Goal: Transaction & Acquisition: Book appointment/travel/reservation

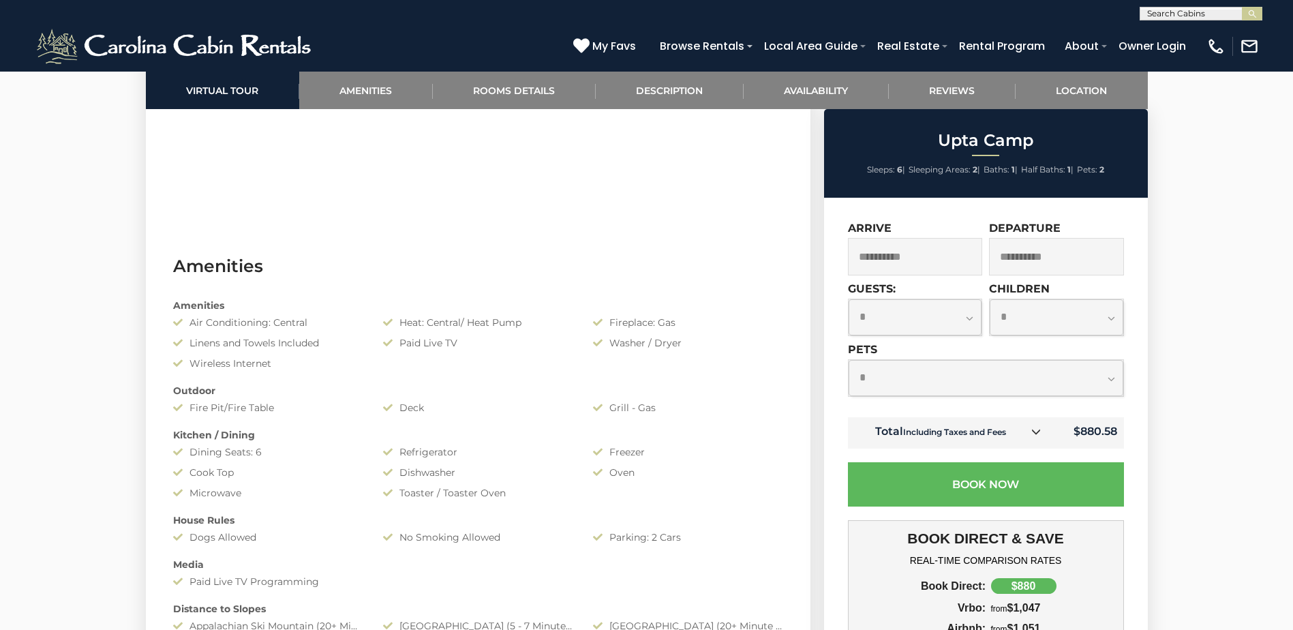
scroll to position [955, 0]
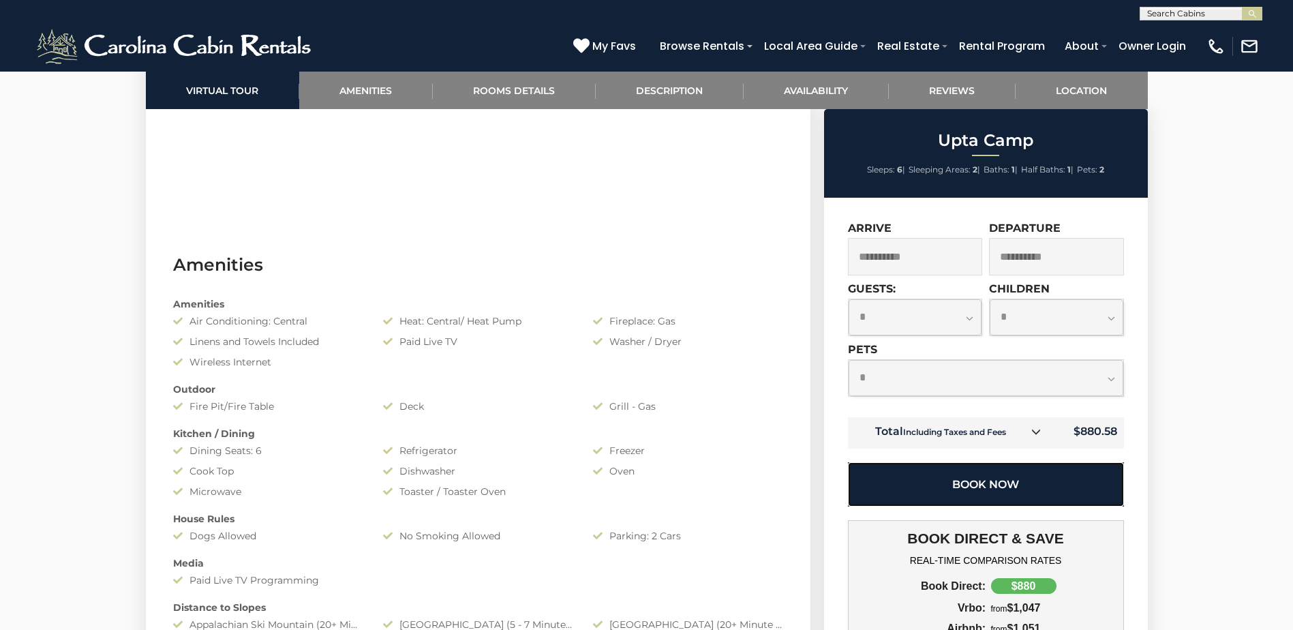
click at [979, 475] on button "Book Now" at bounding box center [986, 484] width 276 height 44
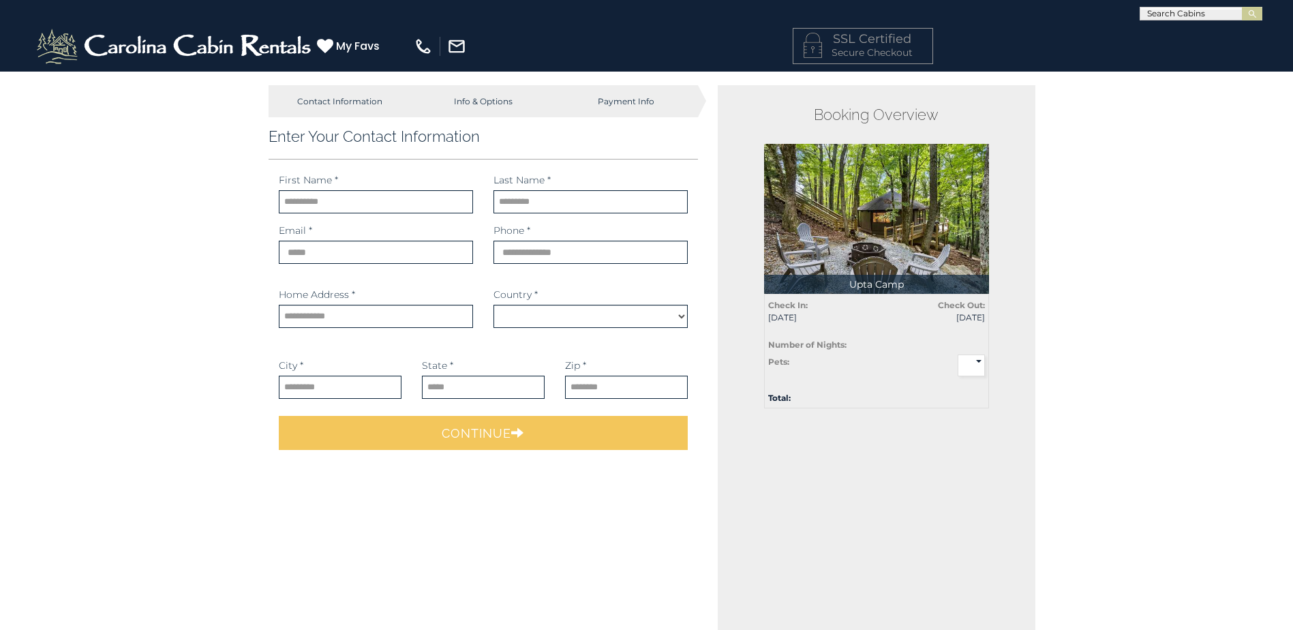
select select "*********"
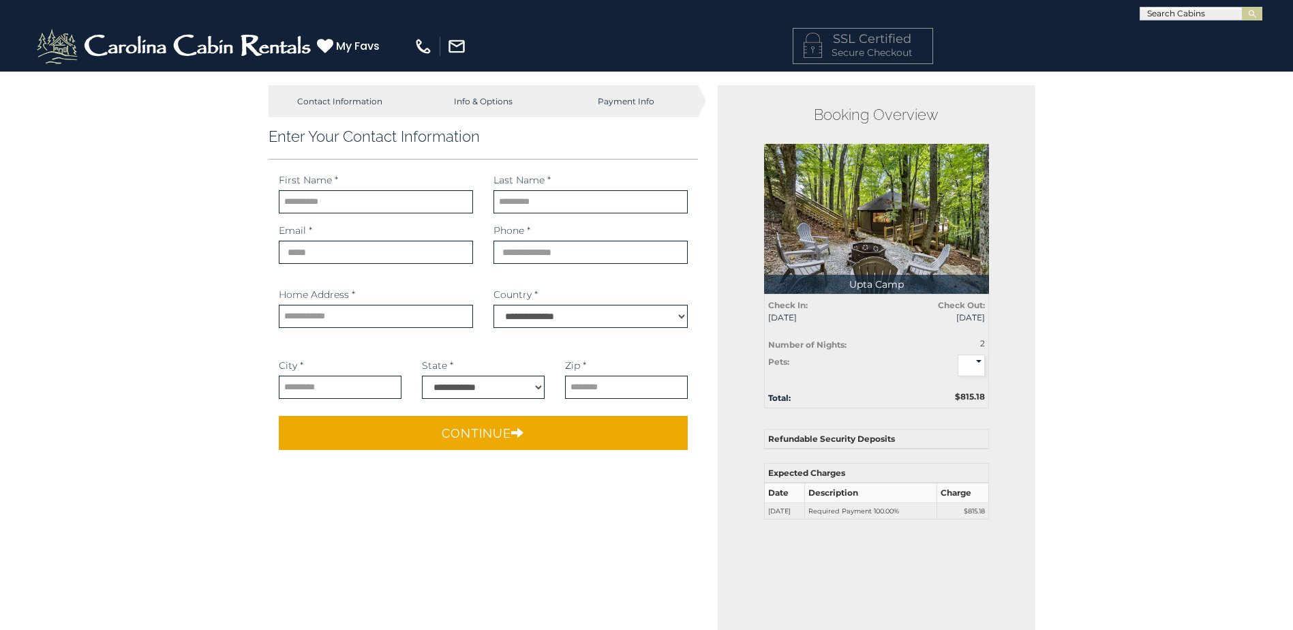
type input "*******"
type input "**********"
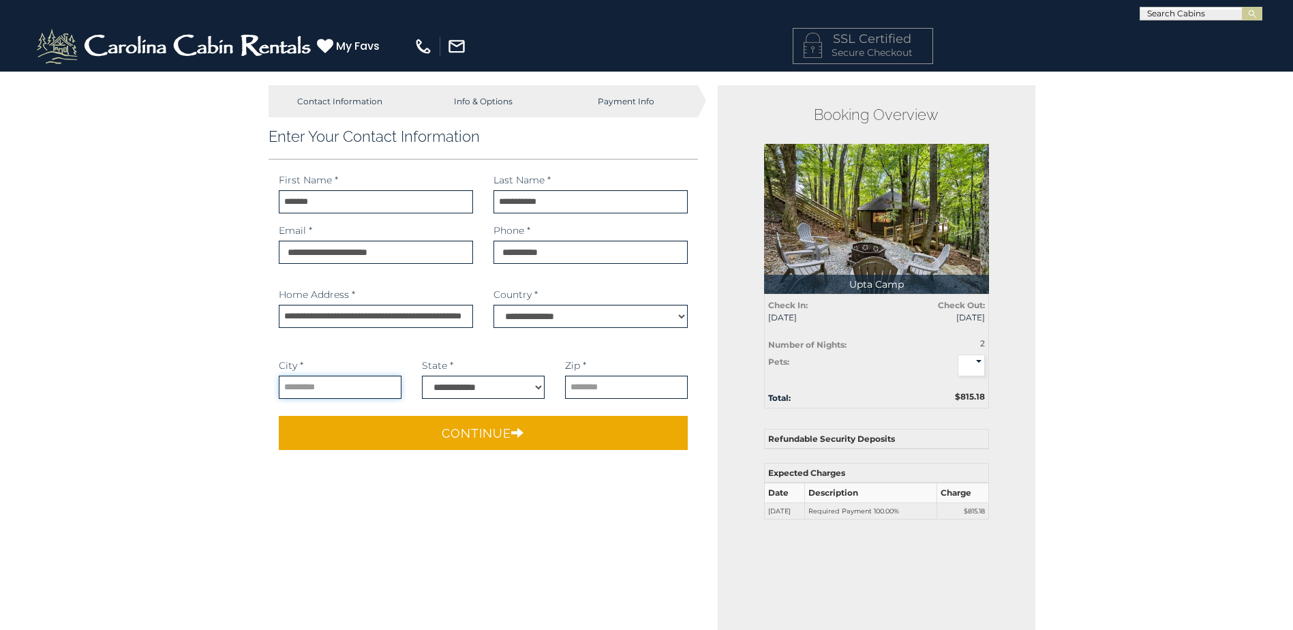
type input "*********"
type input "*****"
select select "**"
click at [976, 365] on select "* * *" at bounding box center [971, 366] width 27 height 22
click at [958, 355] on select "* * *" at bounding box center [971, 366] width 27 height 22
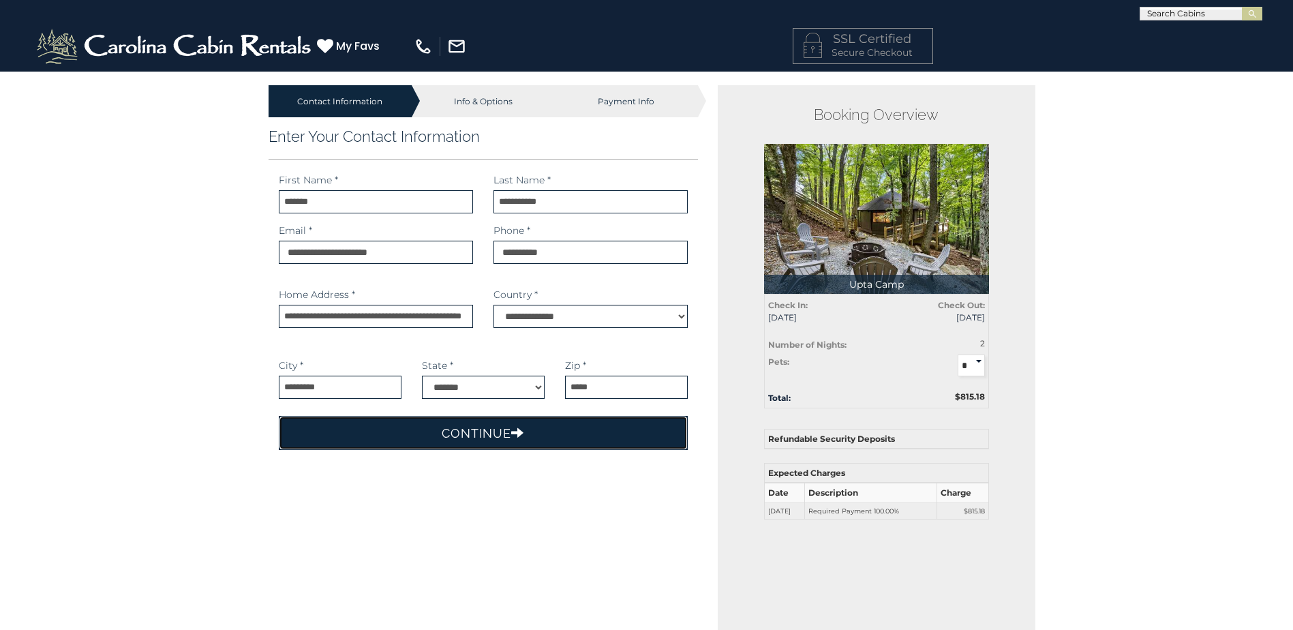
click at [535, 429] on button "Continue" at bounding box center [484, 433] width 410 height 34
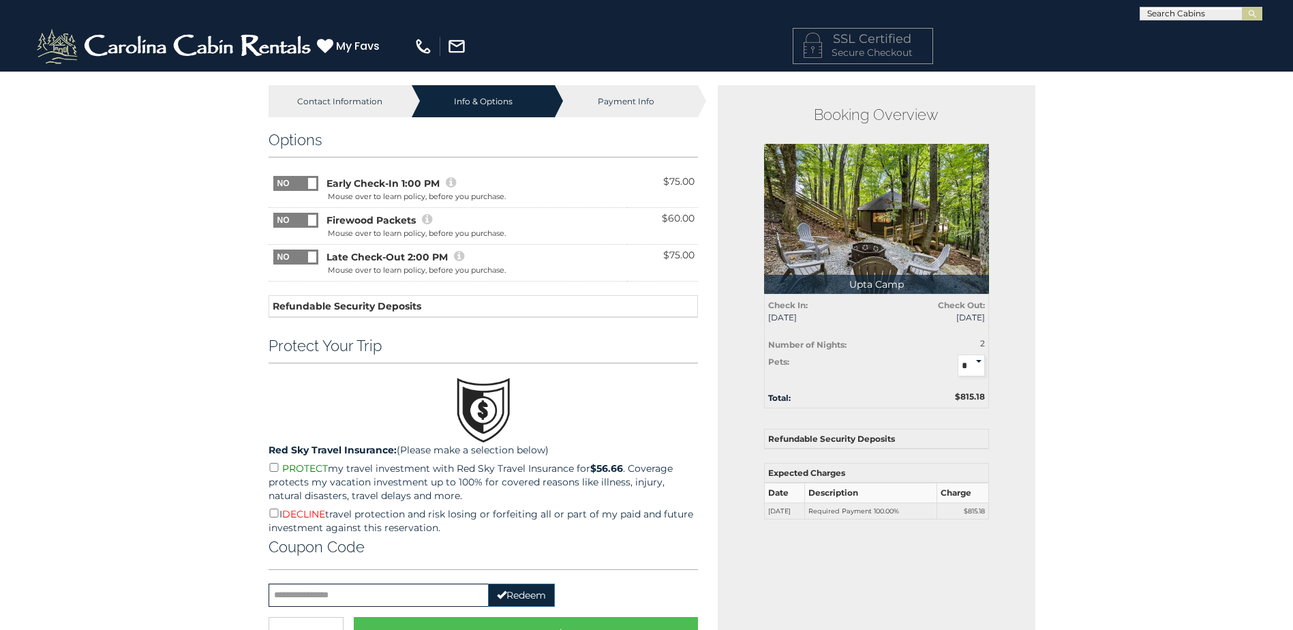
click at [362, 352] on h3 "Protect Your Trip" at bounding box center [484, 346] width 430 height 18
drag, startPoint x: 308, startPoint y: 348, endPoint x: 430, endPoint y: 348, distance: 121.4
click at [430, 348] on h3 "Protect Your Trip" at bounding box center [484, 346] width 430 height 18
click at [430, 343] on h3 "Protect Your Trip" at bounding box center [484, 346] width 430 height 18
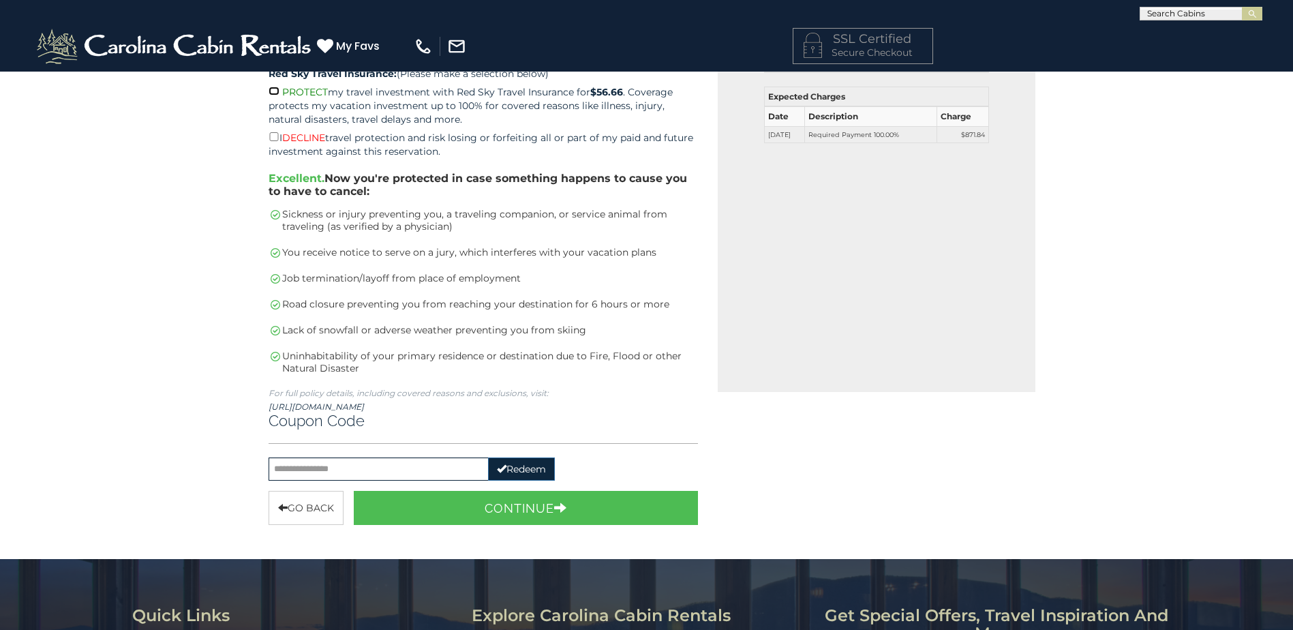
scroll to position [477, 0]
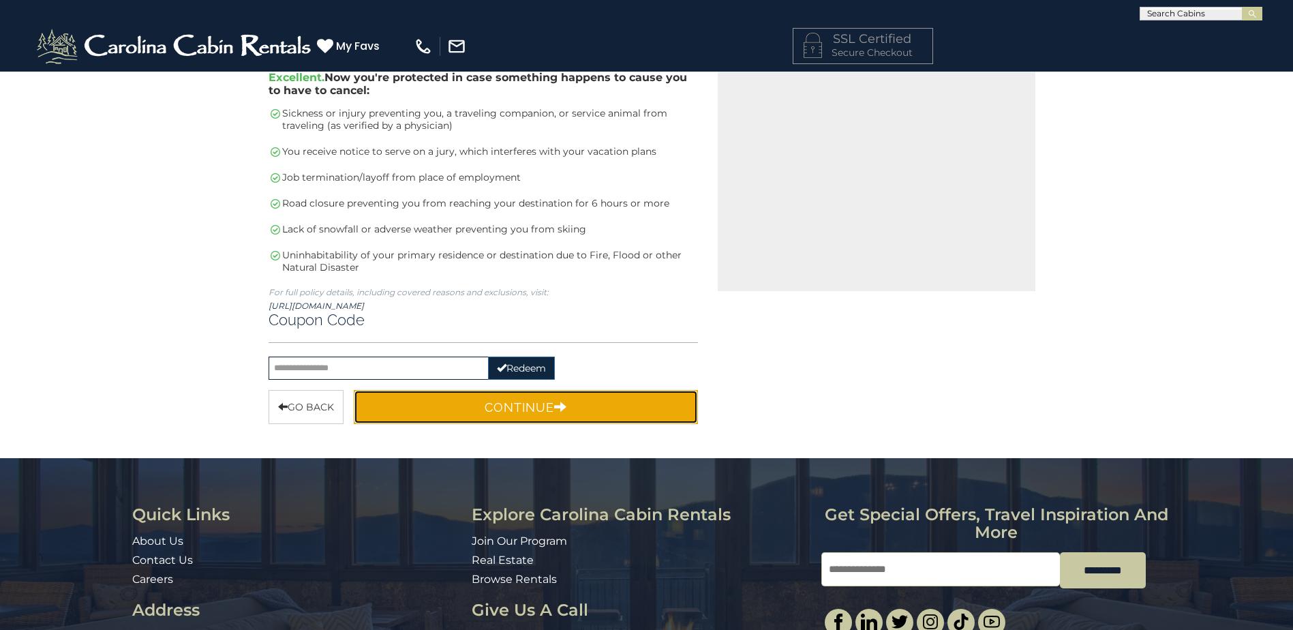
click at [496, 408] on button "Continue" at bounding box center [526, 407] width 345 height 34
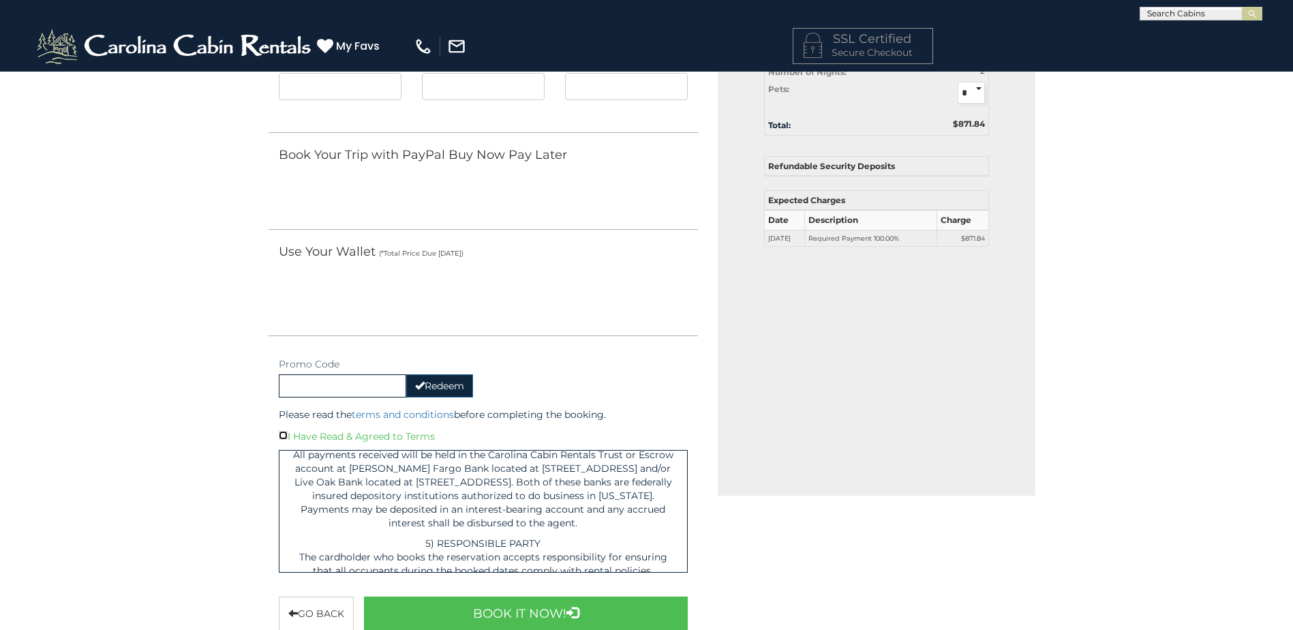
scroll to position [1227, 0]
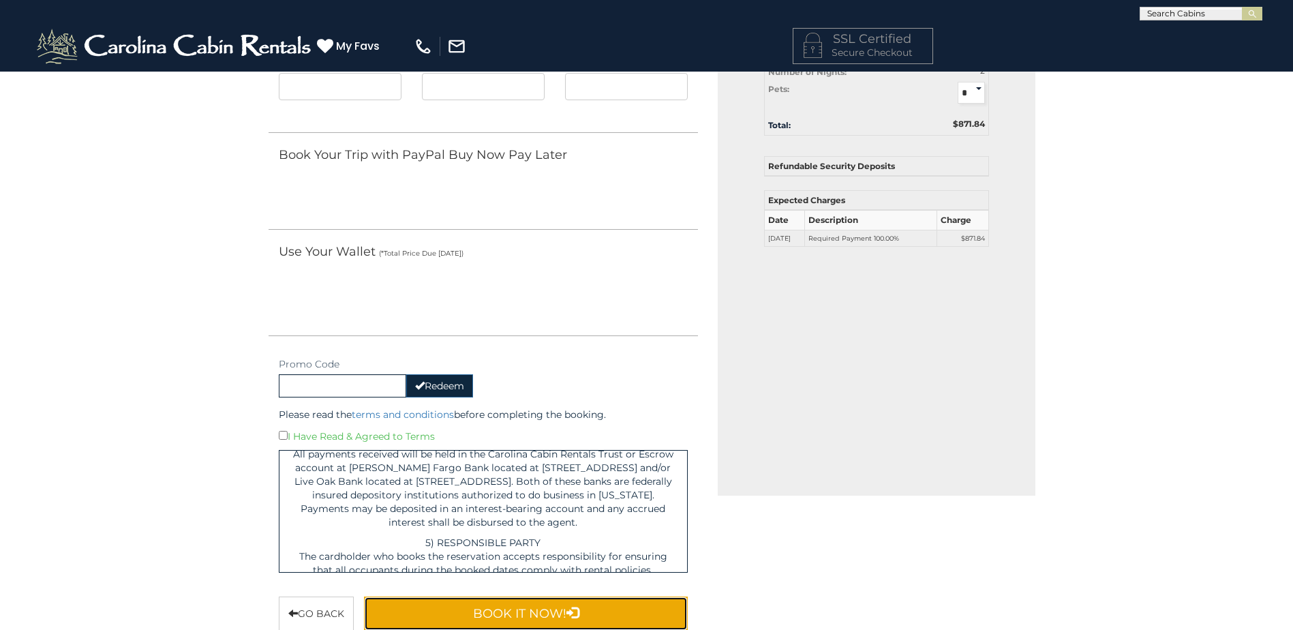
click at [529, 611] on button "Book It Now!" at bounding box center [526, 614] width 325 height 34
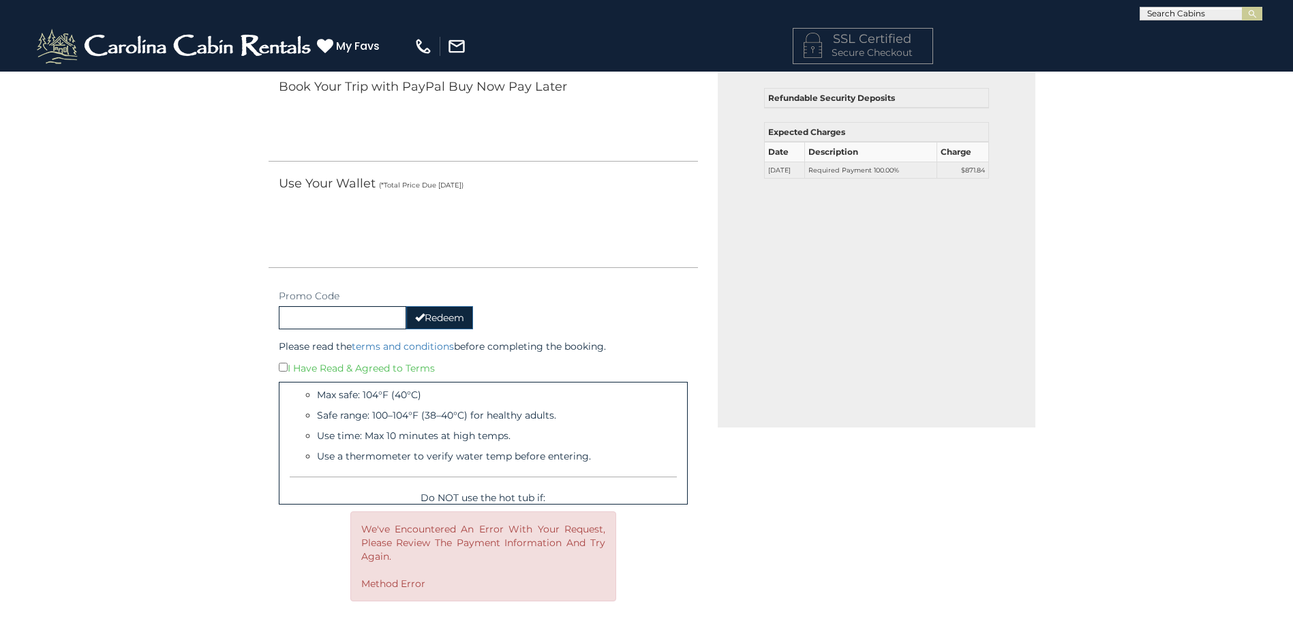
scroll to position [6068, 0]
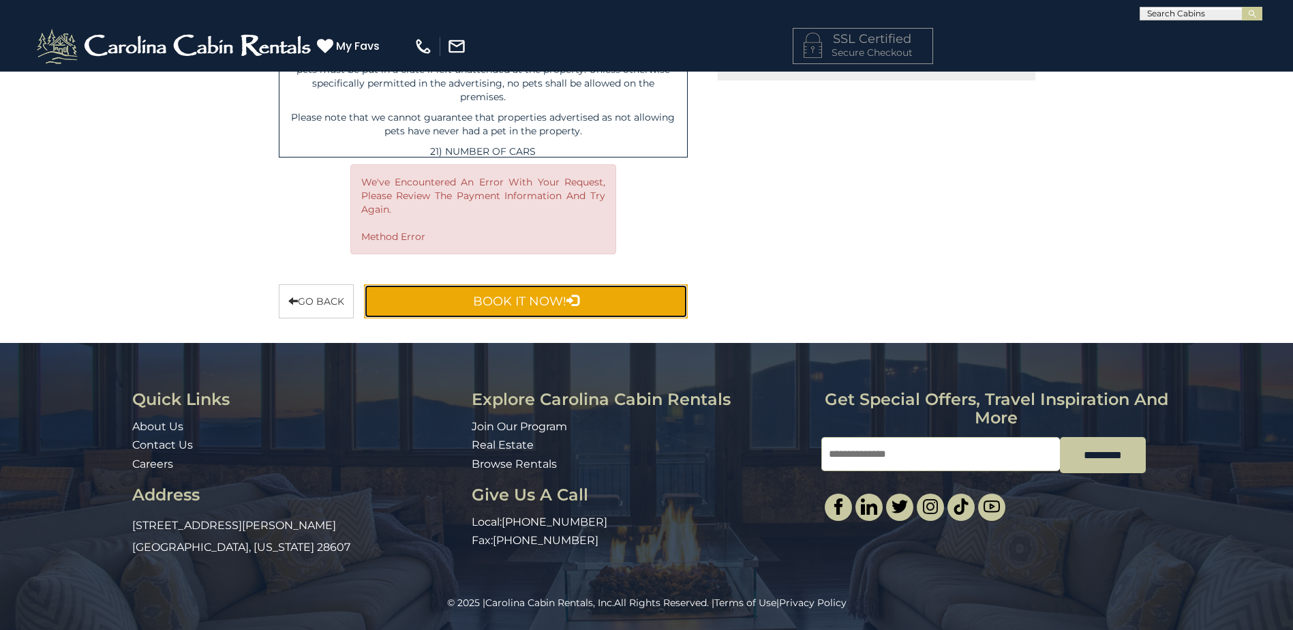
click at [541, 297] on button "Book It Now!" at bounding box center [526, 301] width 325 height 34
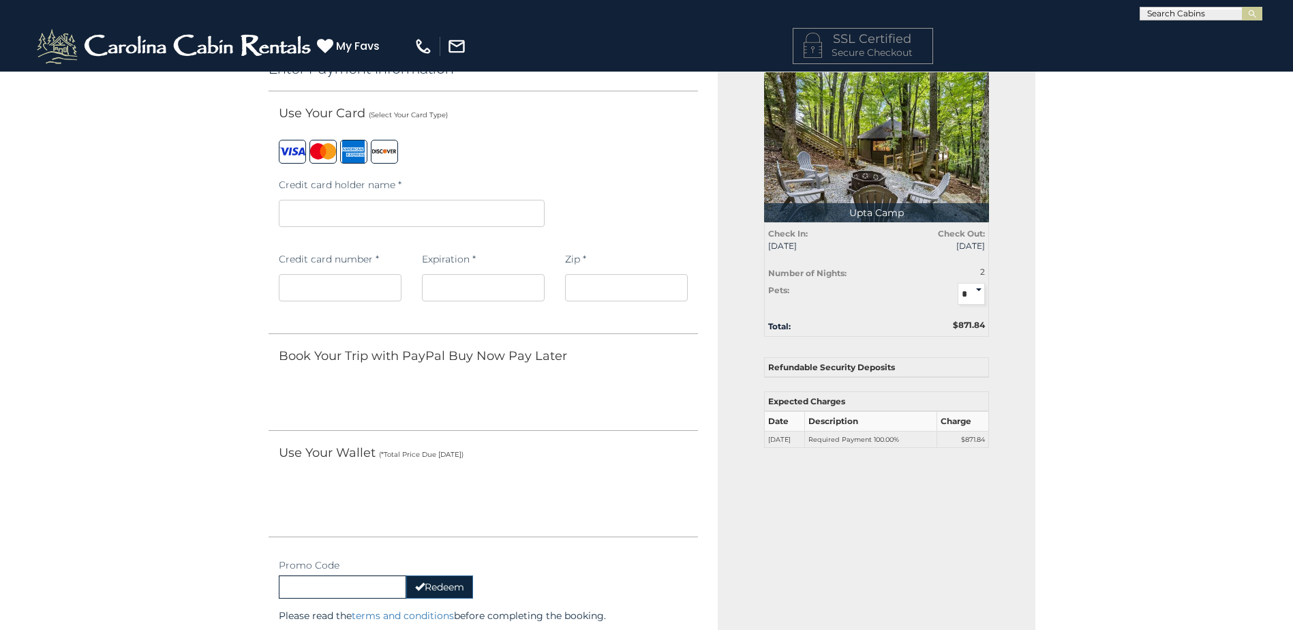
scroll to position [68, 0]
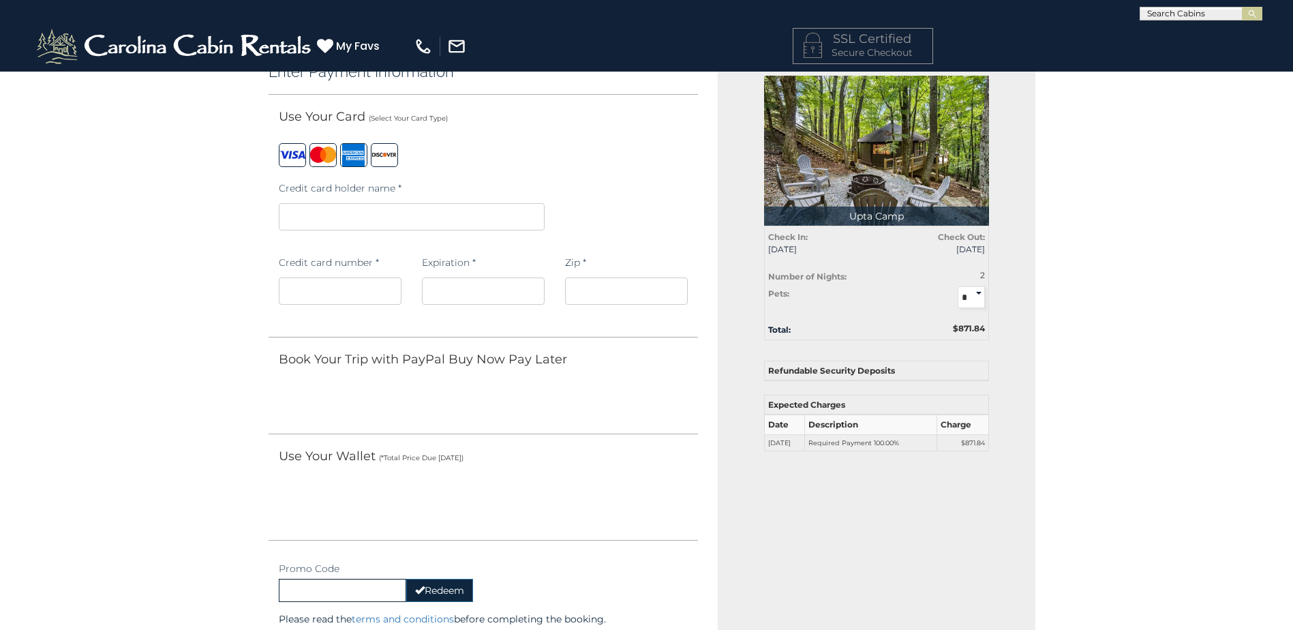
click at [970, 297] on select "* * *" at bounding box center [971, 297] width 27 height 22
select select "*"
click at [958, 286] on select "* * *" at bounding box center [971, 297] width 27 height 22
click at [973, 295] on select "* * *" at bounding box center [971, 297] width 27 height 22
select select
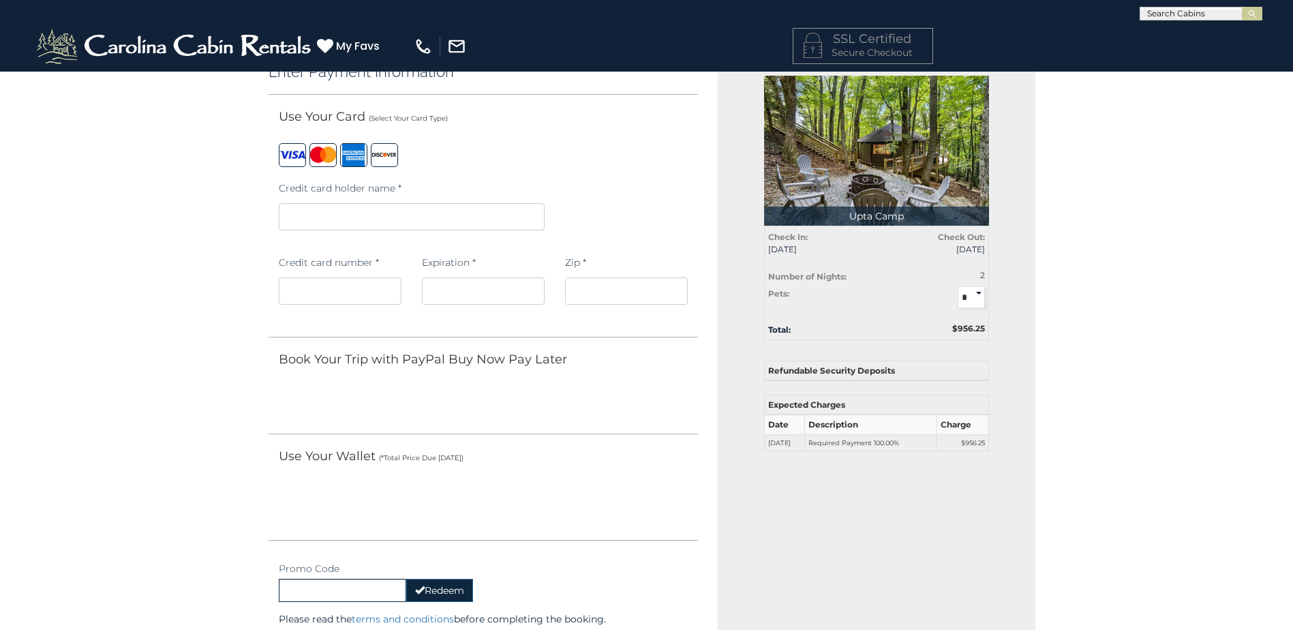
click at [958, 286] on select "* * *" at bounding box center [971, 297] width 27 height 22
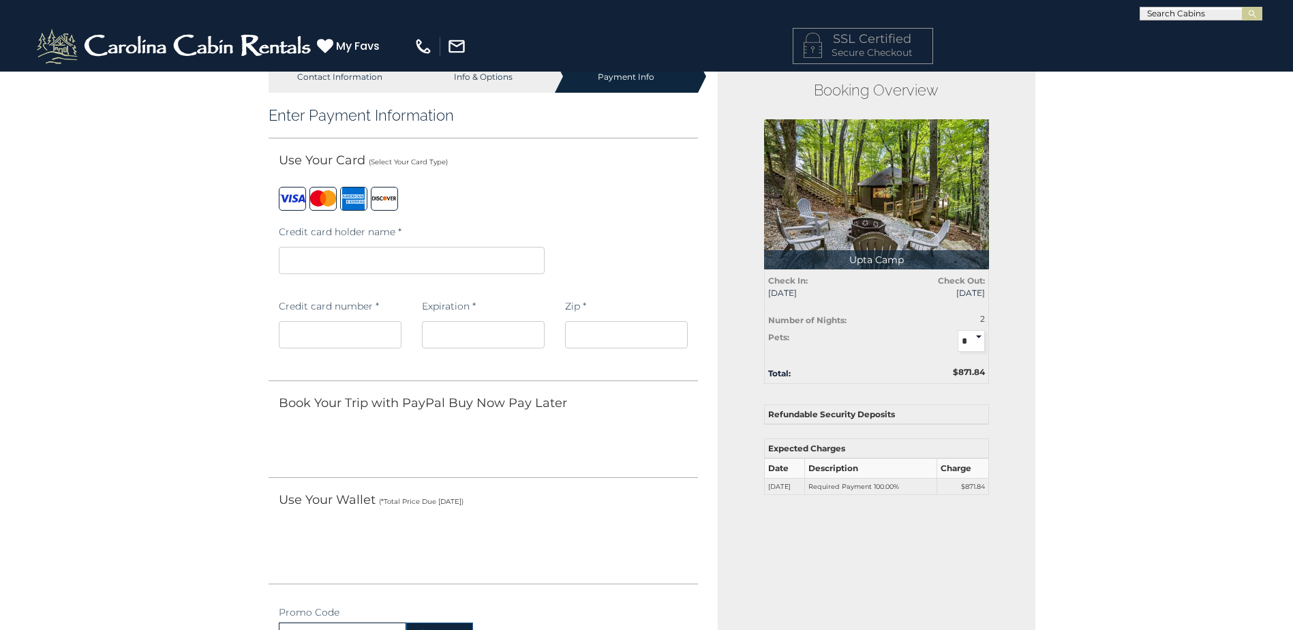
scroll to position [0, 0]
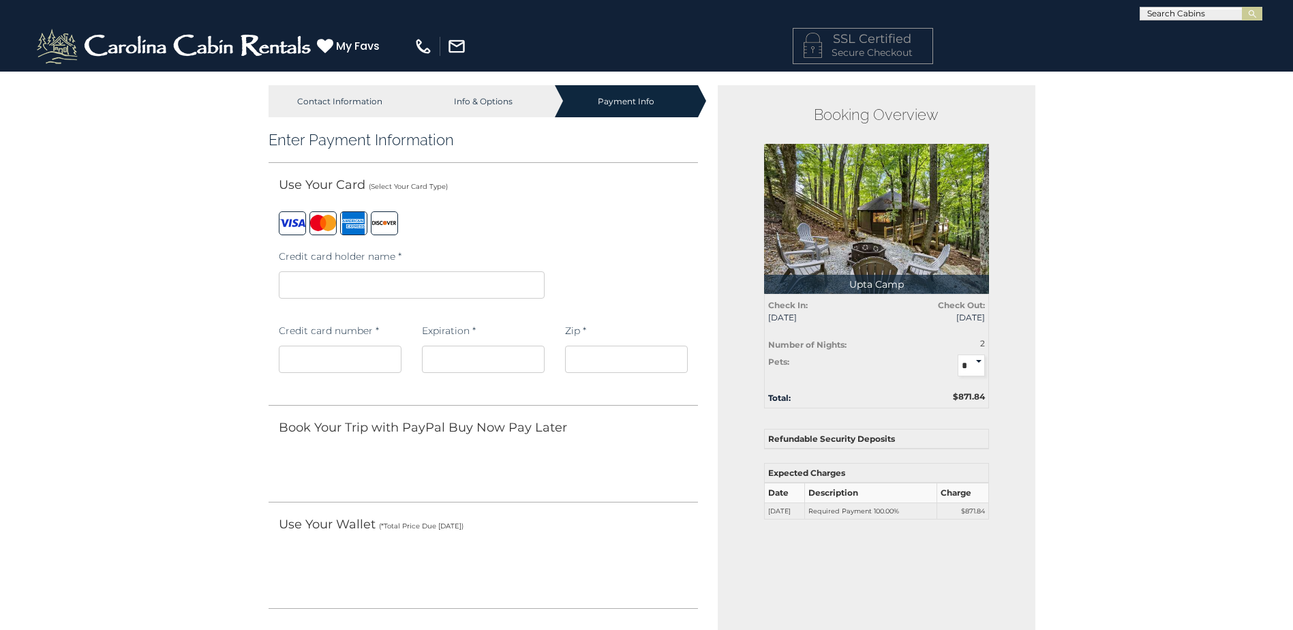
drag, startPoint x: 441, startPoint y: 295, endPoint x: 440, endPoint y: 288, distance: 7.0
click at [441, 295] on iframe at bounding box center [412, 284] width 266 height 27
click at [601, 263] on div "Credit card holder name *" at bounding box center [484, 280] width 430 height 74
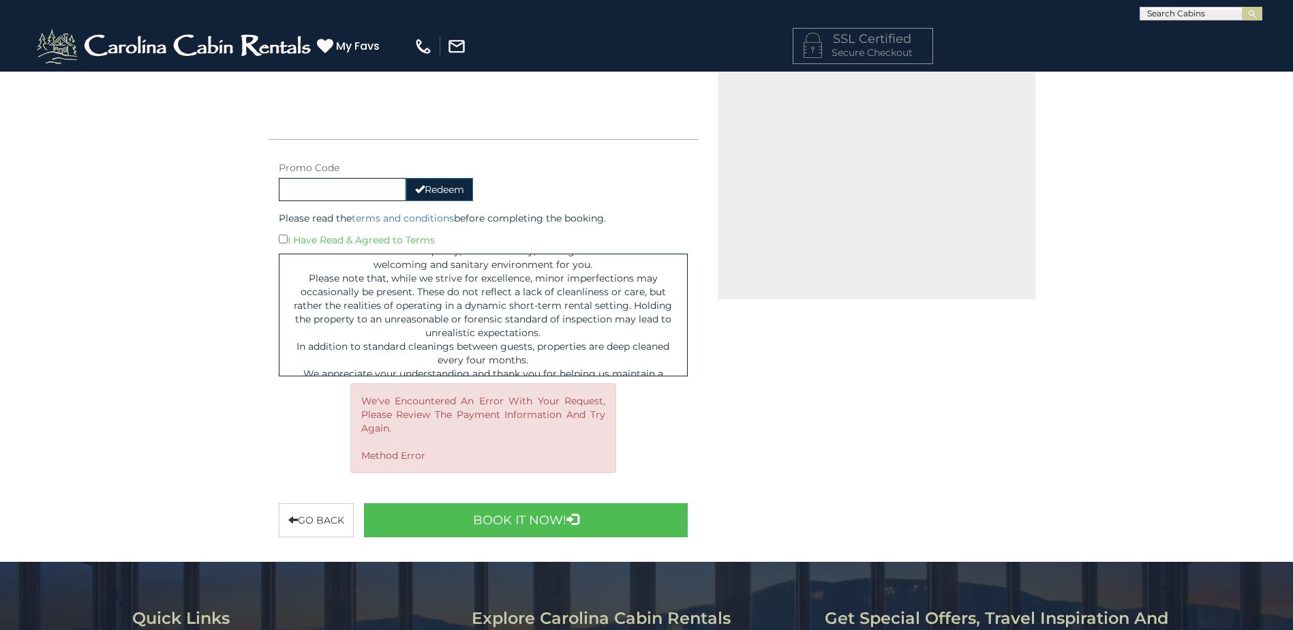
scroll to position [477, 0]
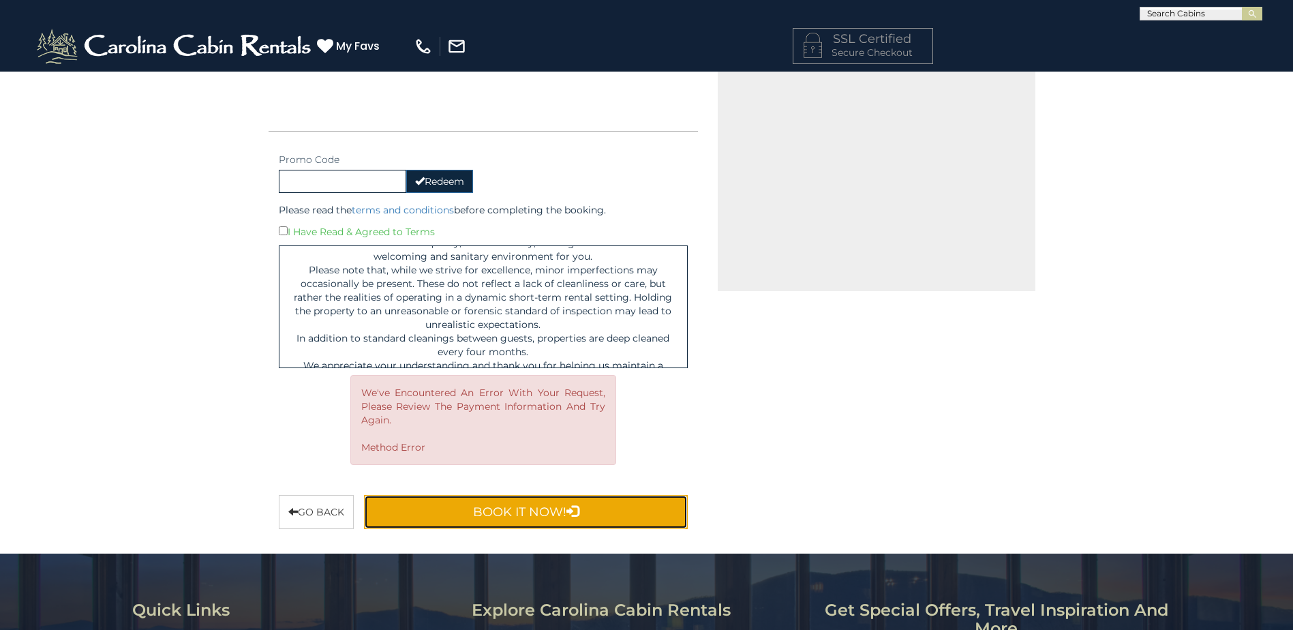
click at [547, 509] on button "Book It Now!" at bounding box center [526, 512] width 325 height 34
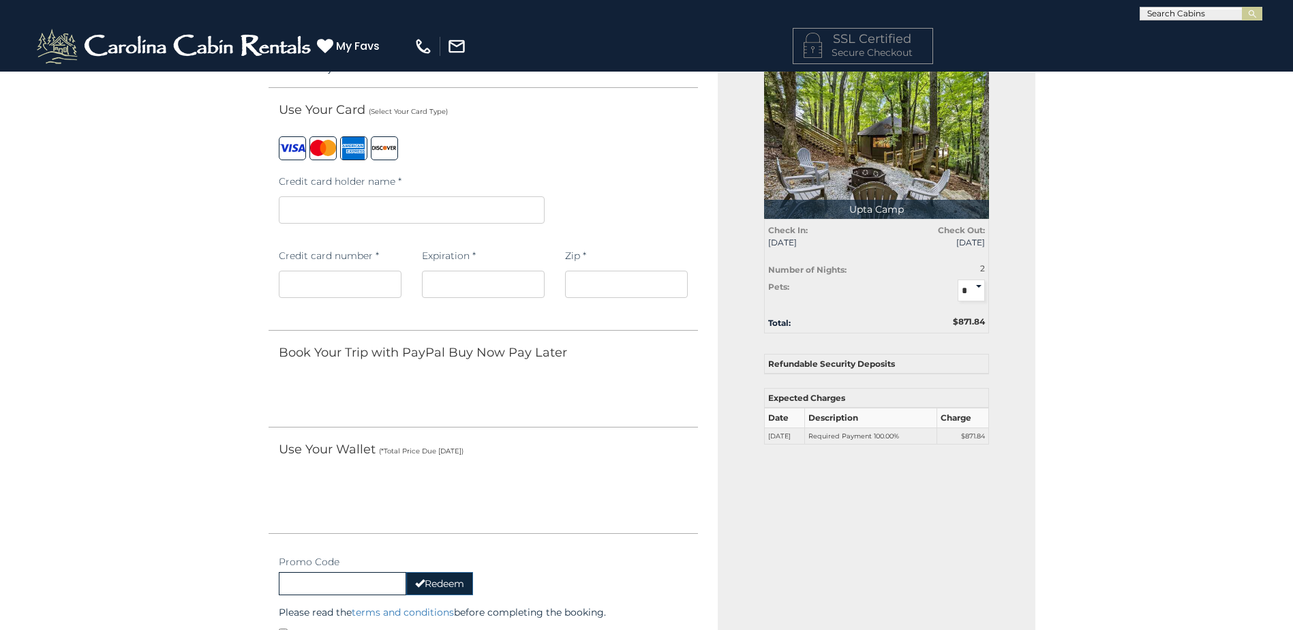
scroll to position [0, 0]
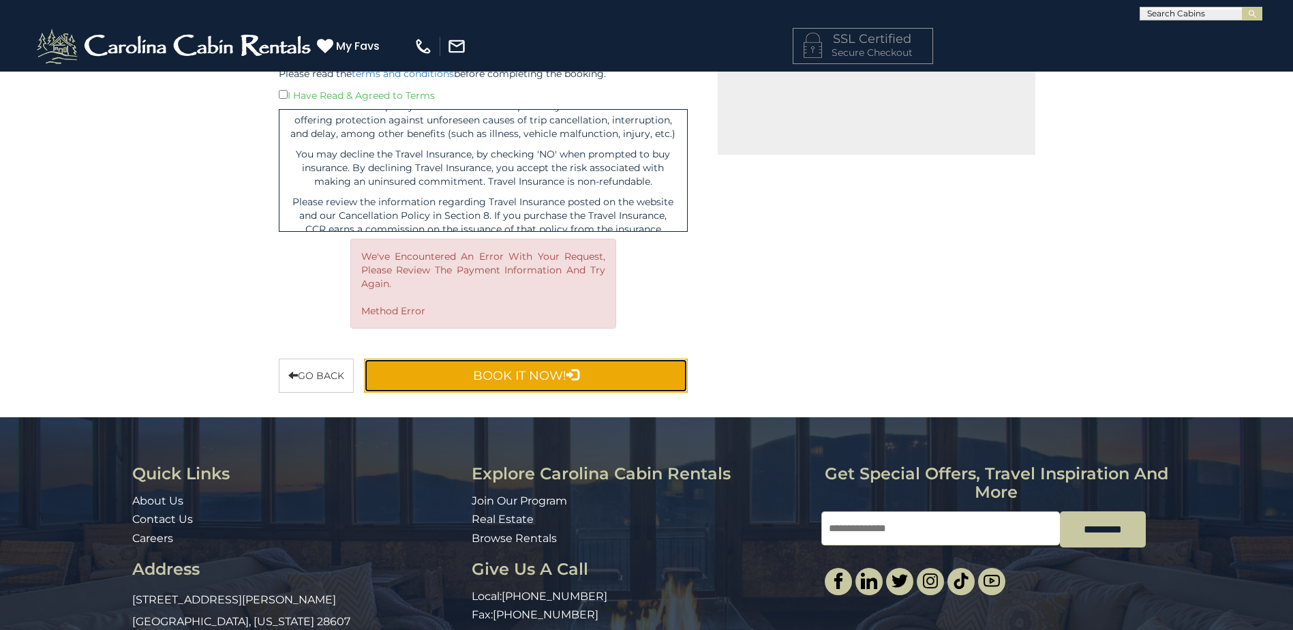
click at [591, 377] on button "Book It Now!" at bounding box center [526, 376] width 325 height 34
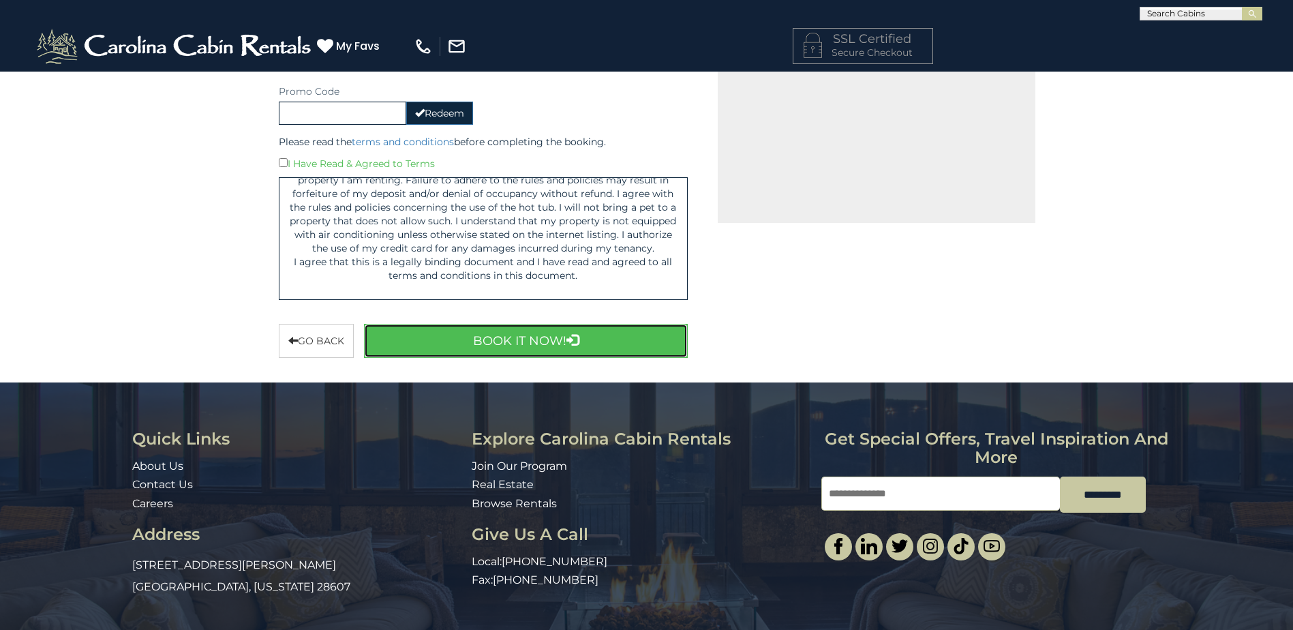
scroll to position [9414, 0]
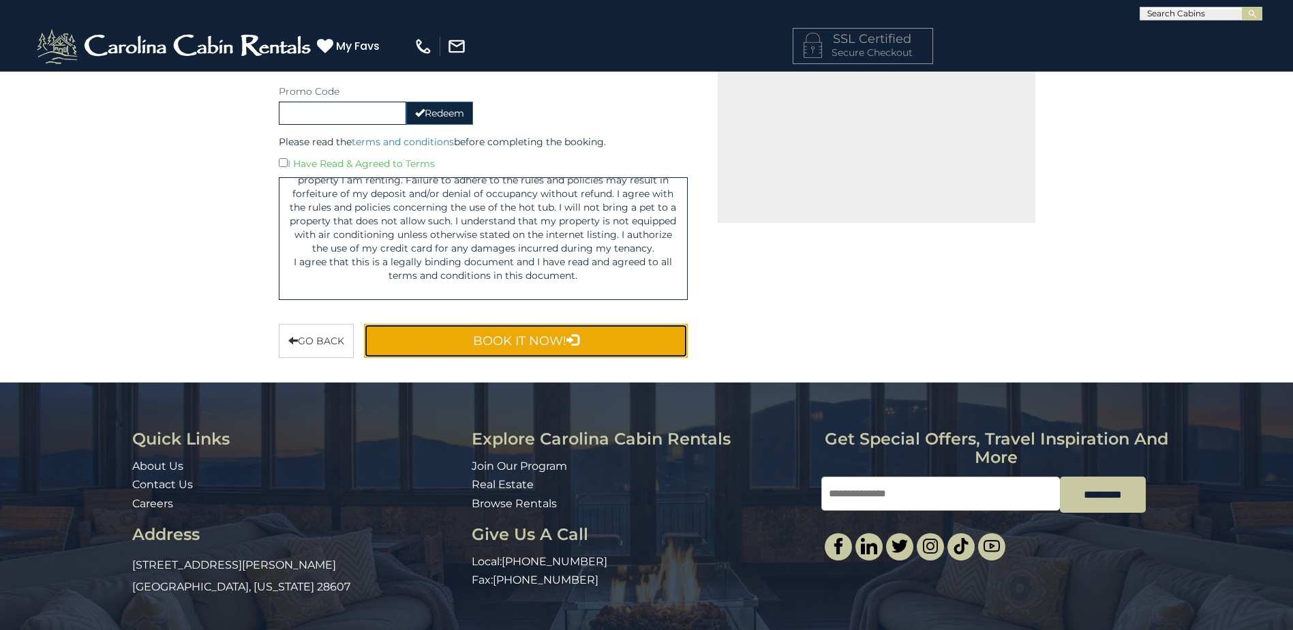
click at [564, 341] on button "Book It Now!" at bounding box center [526, 341] width 325 height 34
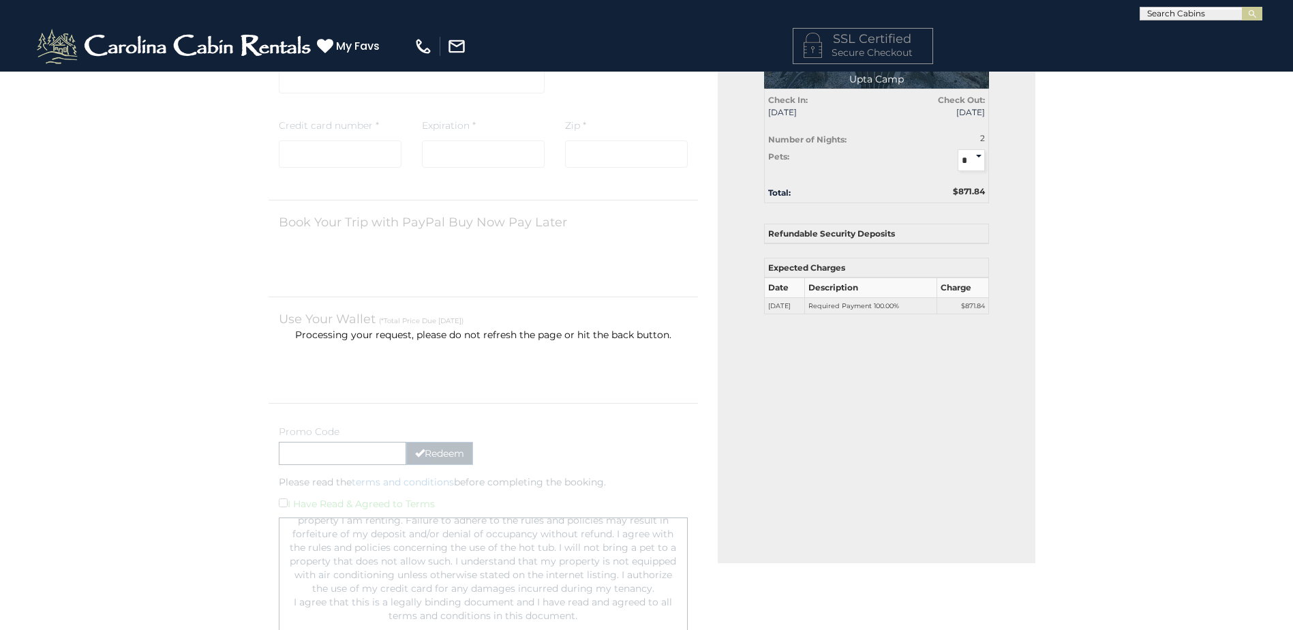
scroll to position [205, 0]
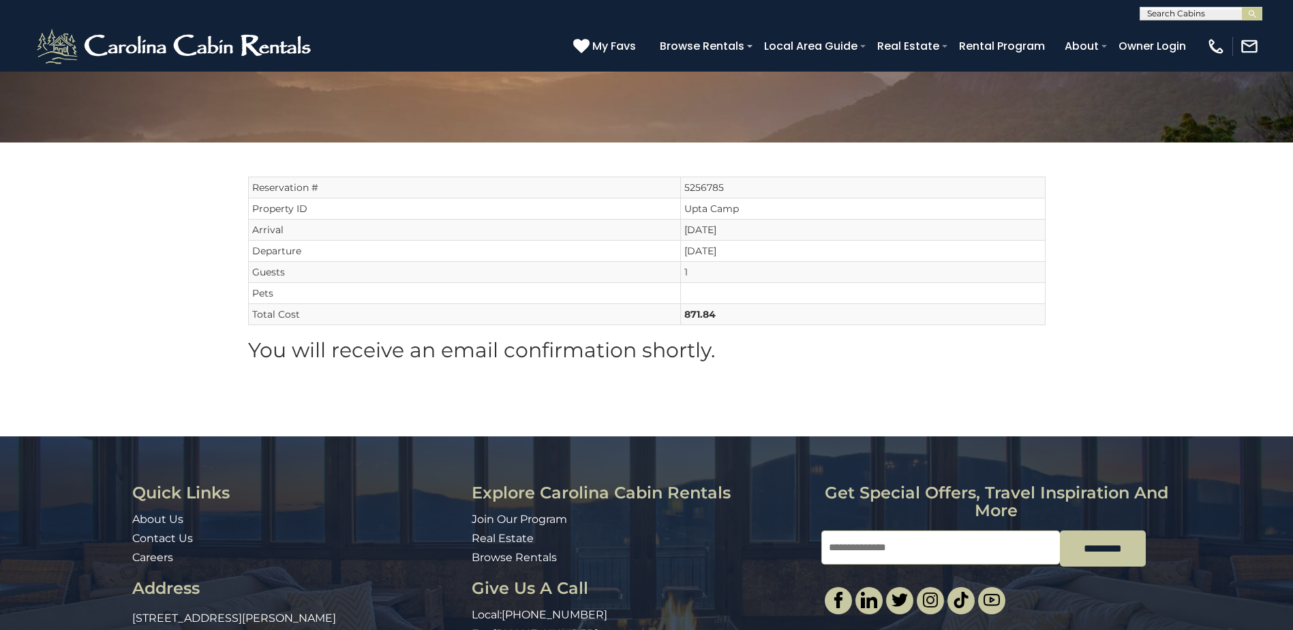
scroll to position [123, 0]
